Goal: Navigation & Orientation: Find specific page/section

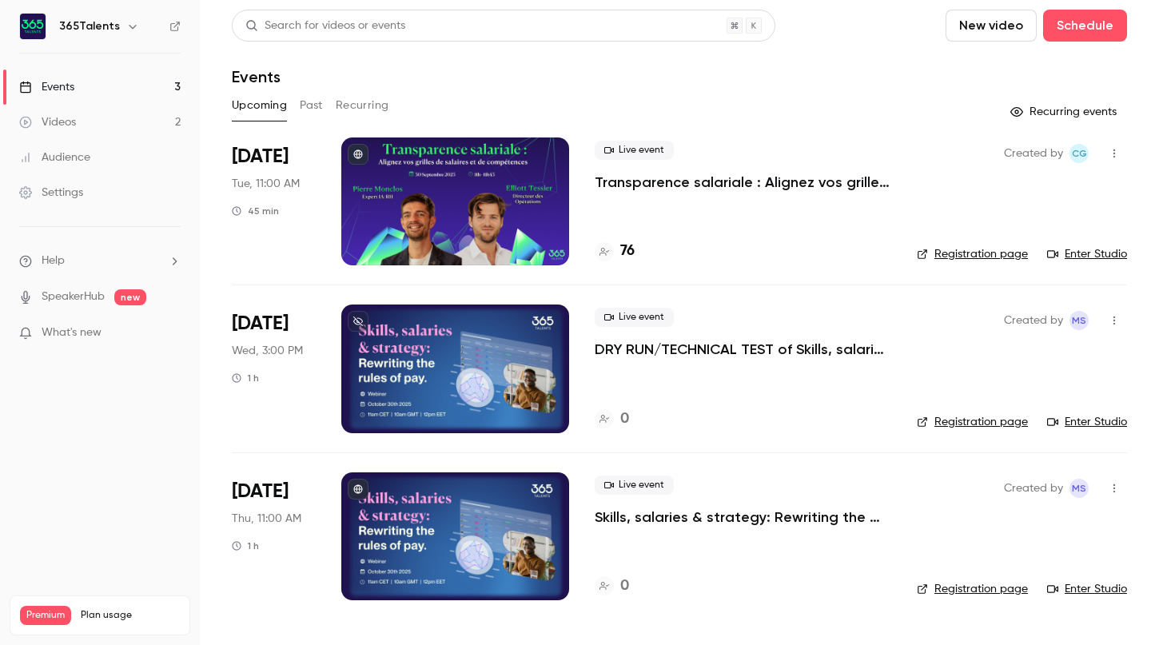
click at [627, 256] on h4 "76" at bounding box center [627, 252] width 14 height 22
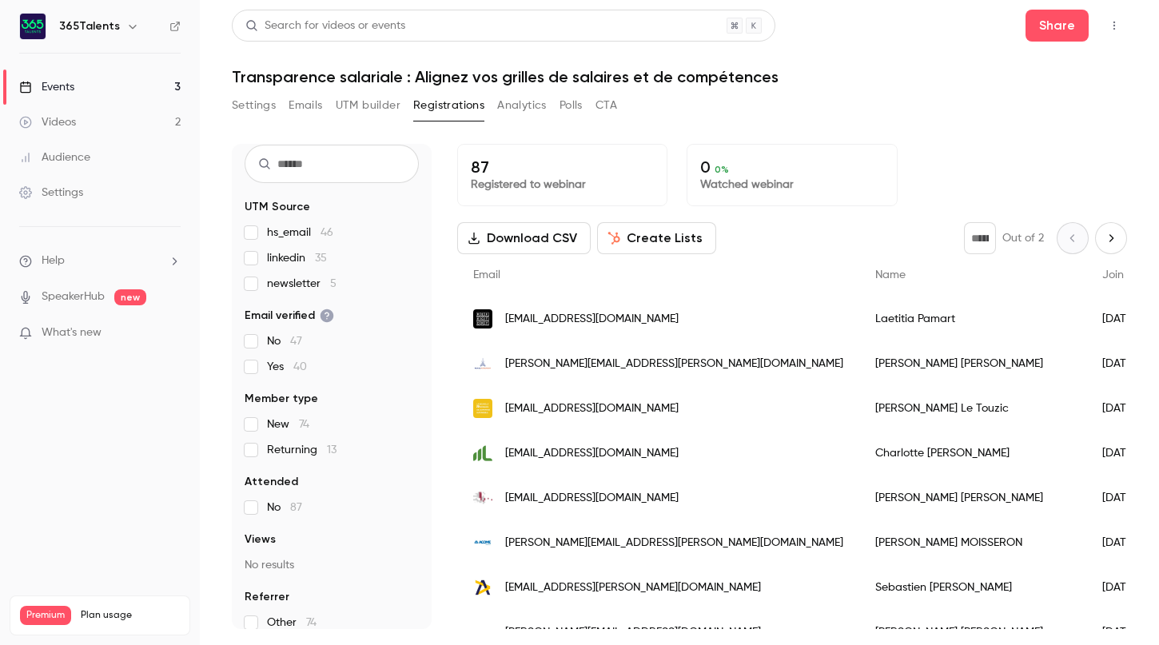
scroll to position [62, 0]
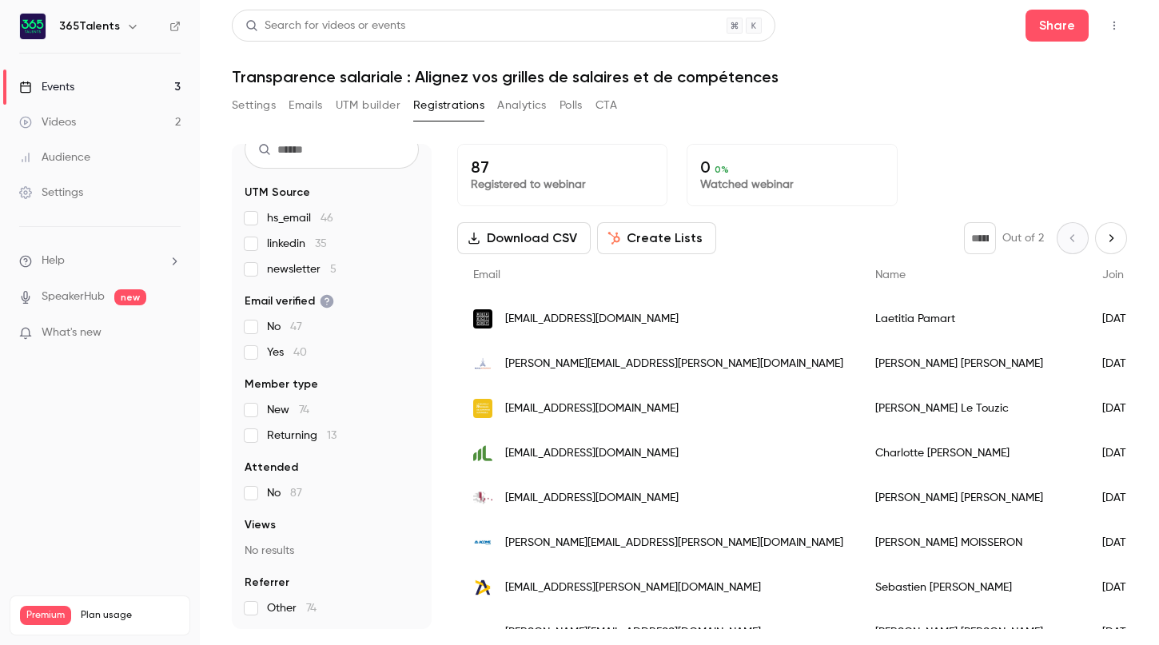
click at [102, 80] on link "Events 3" at bounding box center [100, 87] width 200 height 35
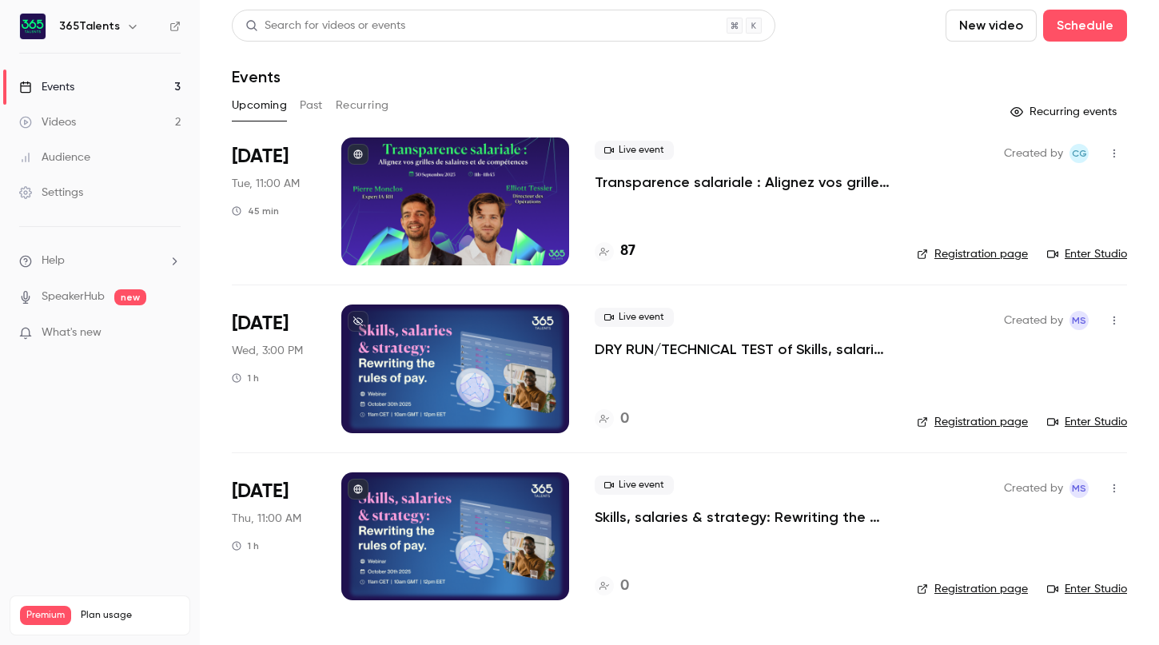
click at [1091, 253] on link "Enter Studio" at bounding box center [1087, 254] width 80 height 16
